Goal: Information Seeking & Learning: Learn about a topic

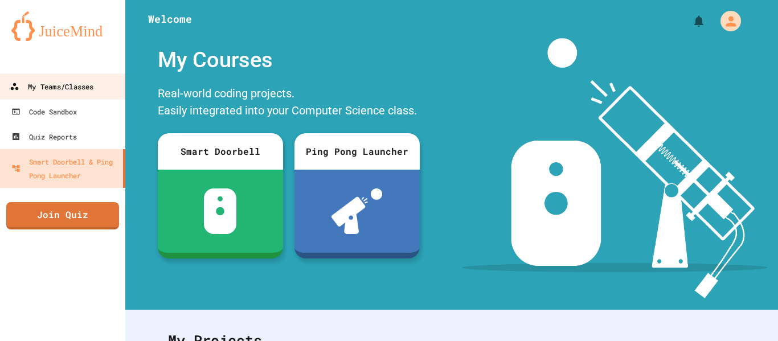
click at [93, 84] on div "My Teams/Classes" at bounding box center [52, 87] width 84 height 14
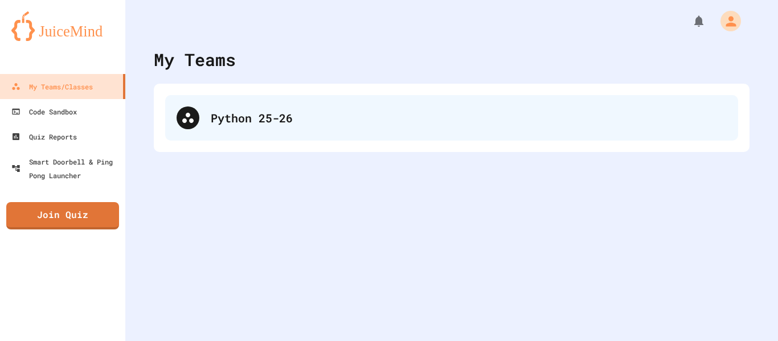
click at [195, 119] on div at bounding box center [188, 118] width 23 height 23
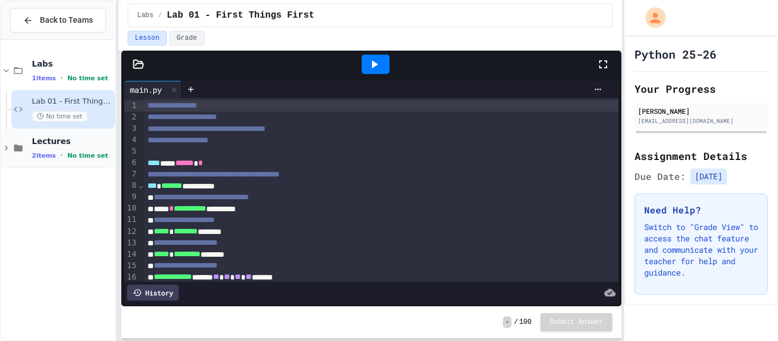
click at [88, 144] on span "Lectures" at bounding box center [72, 141] width 81 height 10
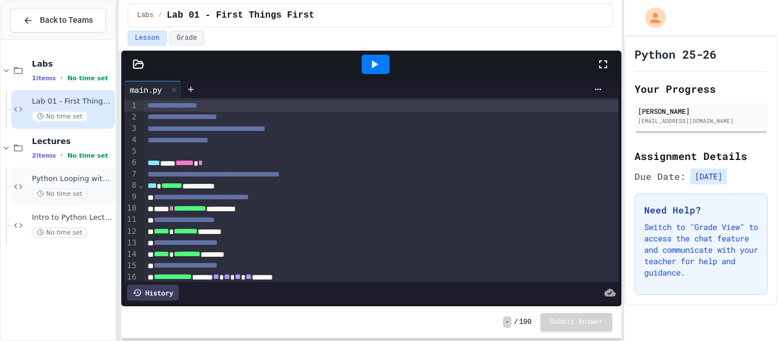
click at [96, 178] on span "Python Looping with Images Lecture" at bounding box center [72, 179] width 81 height 10
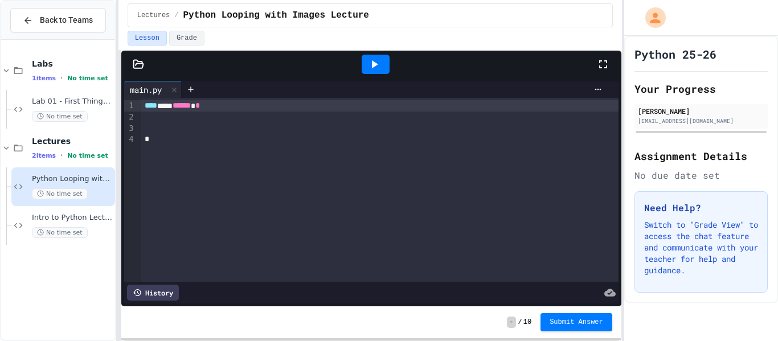
click at [293, 125] on div at bounding box center [379, 128] width 477 height 11
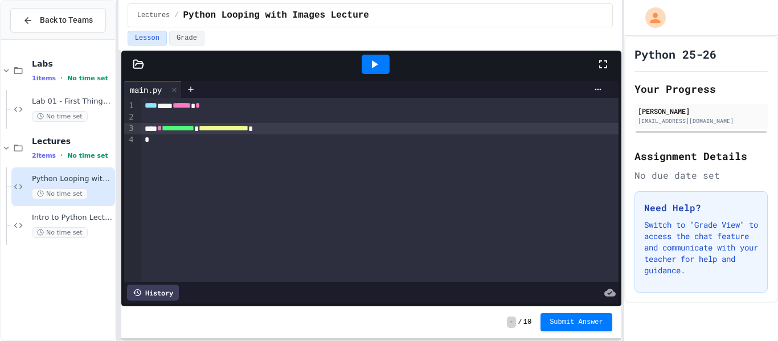
click at [366, 129] on div "**********" at bounding box center [379, 128] width 477 height 11
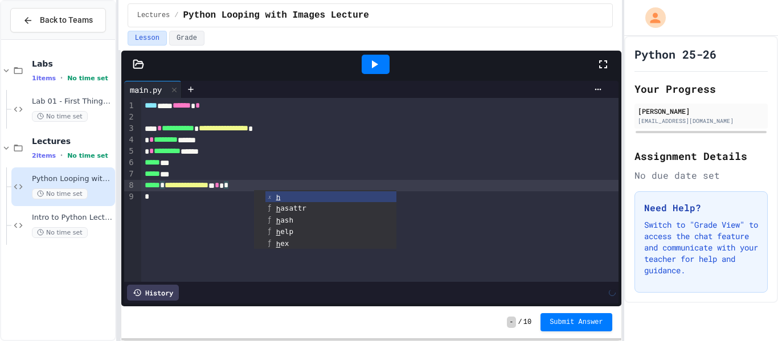
click at [374, 62] on icon at bounding box center [375, 64] width 6 height 8
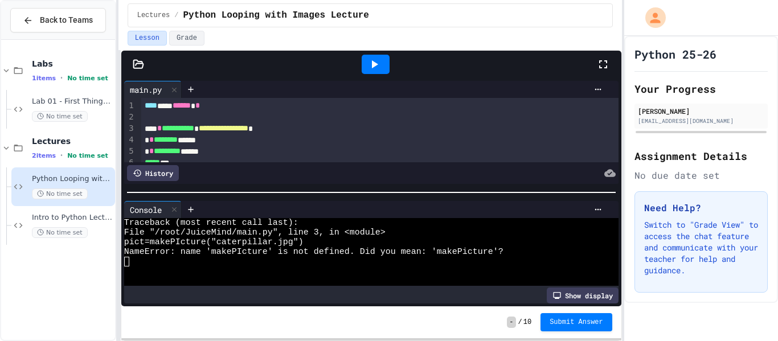
click at [194, 129] on span "**********" at bounding box center [178, 128] width 32 height 8
click at [372, 63] on icon at bounding box center [375, 64] width 6 height 8
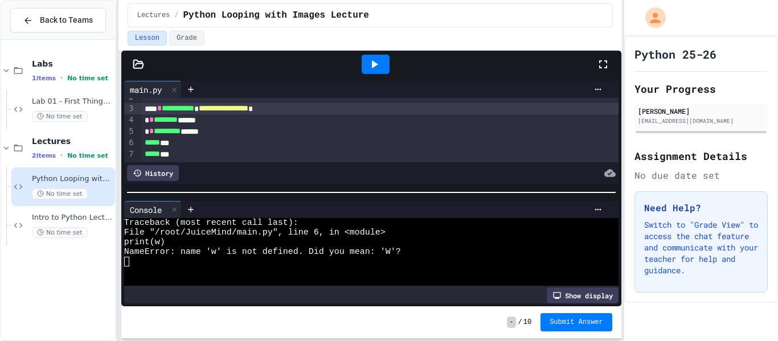
scroll to position [18, 0]
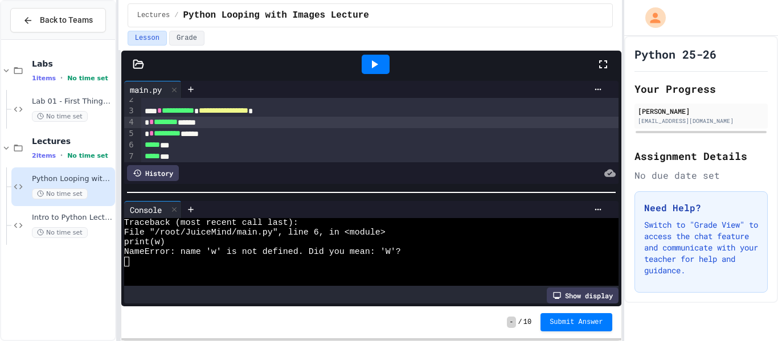
click at [149, 121] on span "*" at bounding box center [151, 122] width 5 height 8
click at [378, 62] on icon at bounding box center [374, 65] width 14 height 14
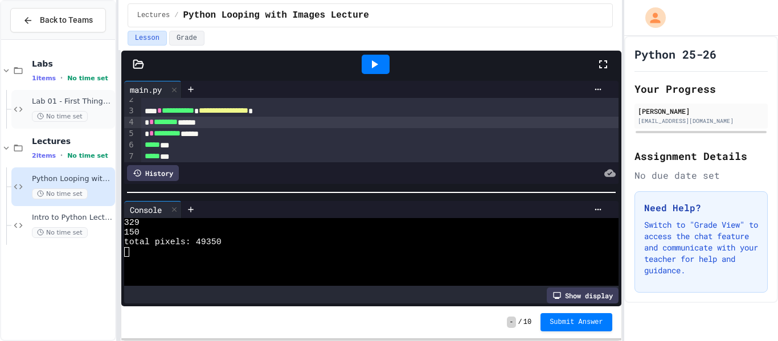
click at [87, 100] on span "Lab 01 - First Things First" at bounding box center [72, 102] width 81 height 10
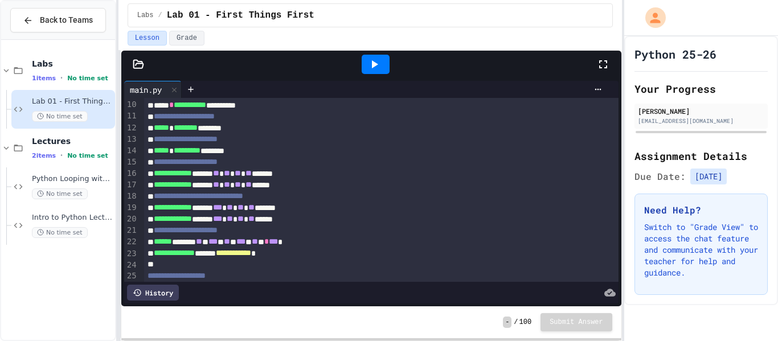
scroll to position [85, 0]
